Goal: Information Seeking & Learning: Learn about a topic

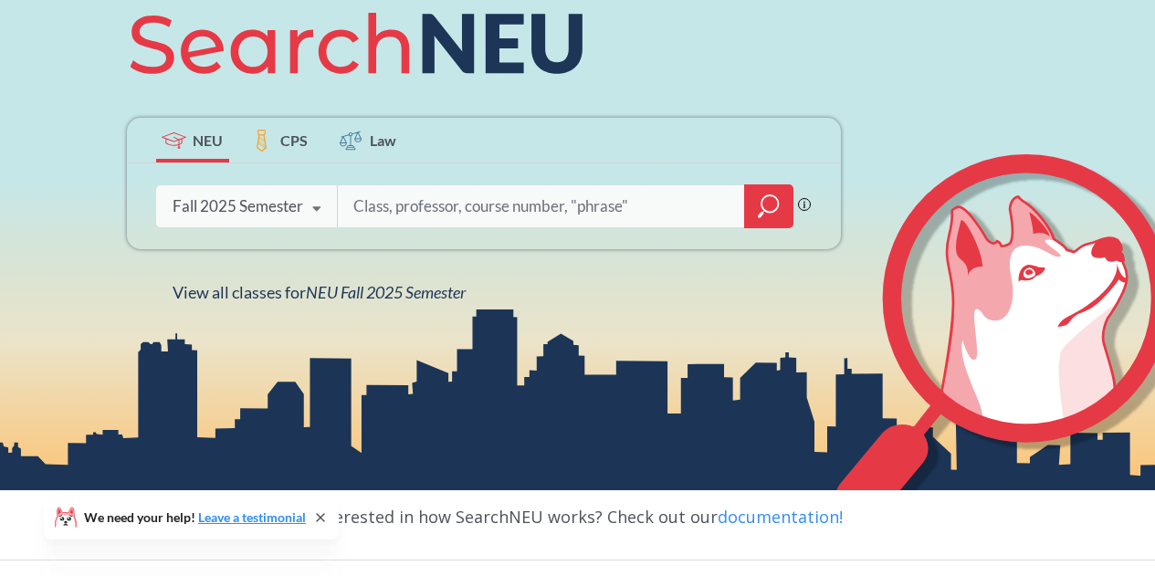
scroll to position [254, 0]
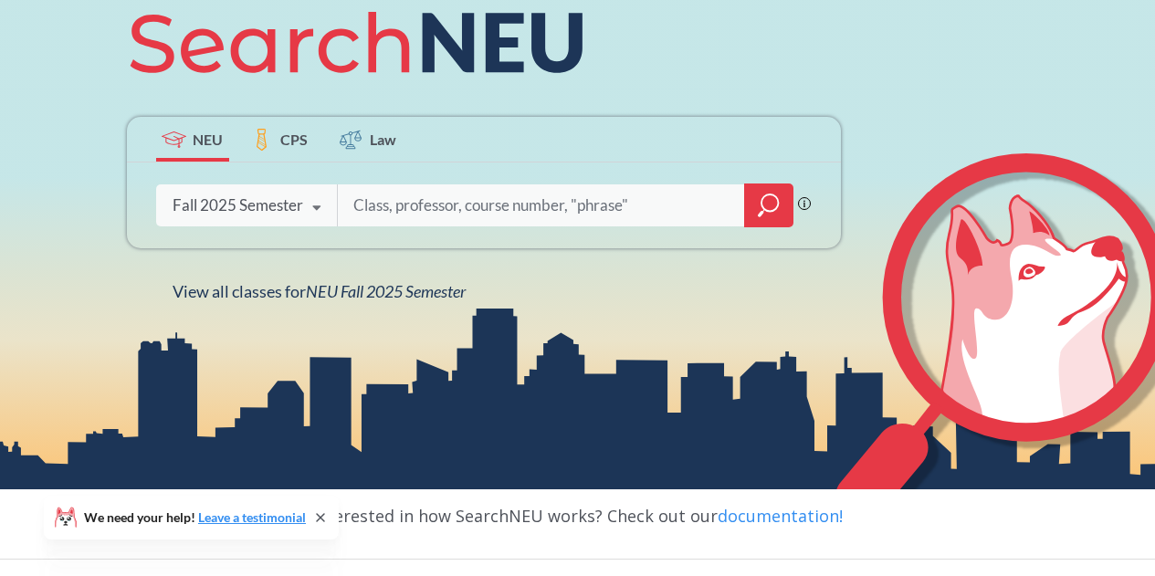
click at [469, 214] on input "search" at bounding box center [541, 205] width 380 height 38
type input "IE7200"
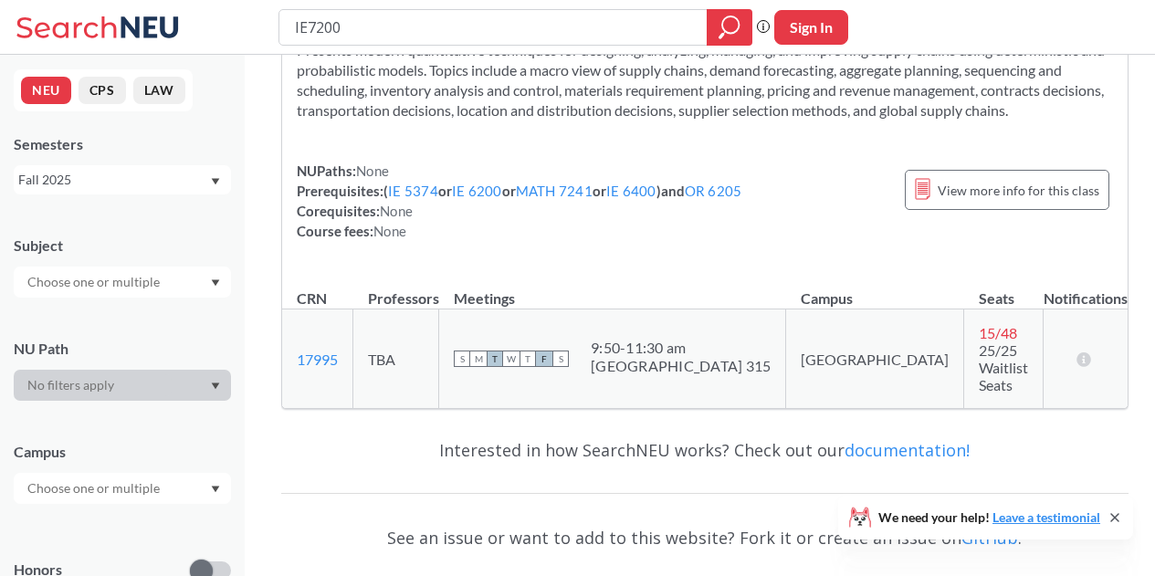
scroll to position [108, 0]
click at [993, 203] on div "View more info for this class" at bounding box center [1007, 191] width 204 height 40
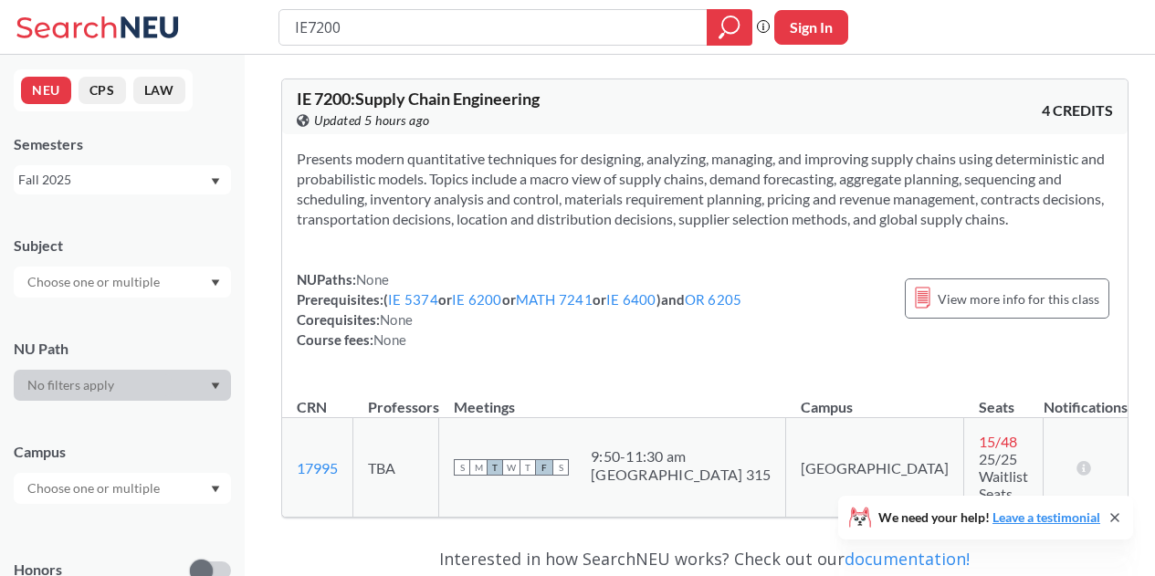
scroll to position [1, 0]
